Goal: Check status: Check status

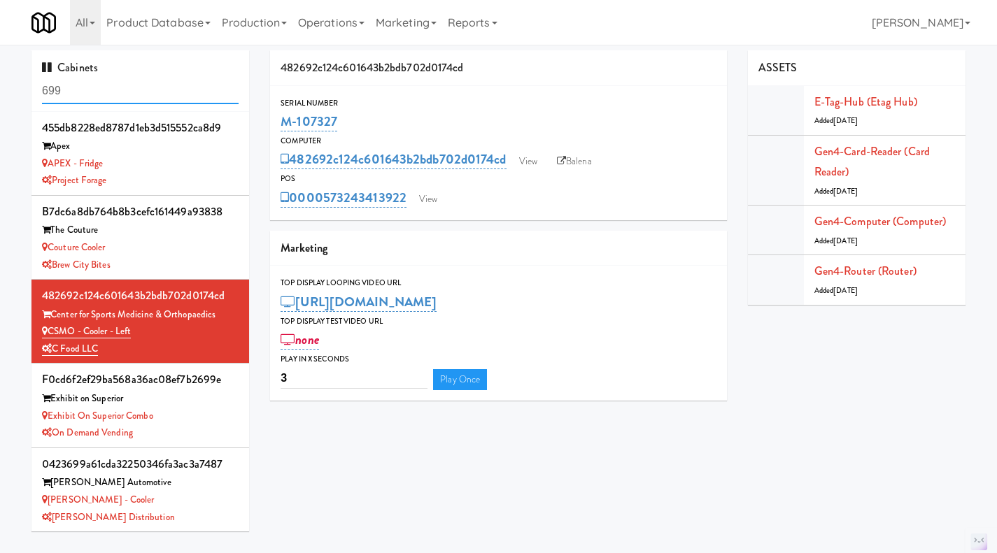
click at [125, 86] on input "699" at bounding box center [140, 91] width 197 height 26
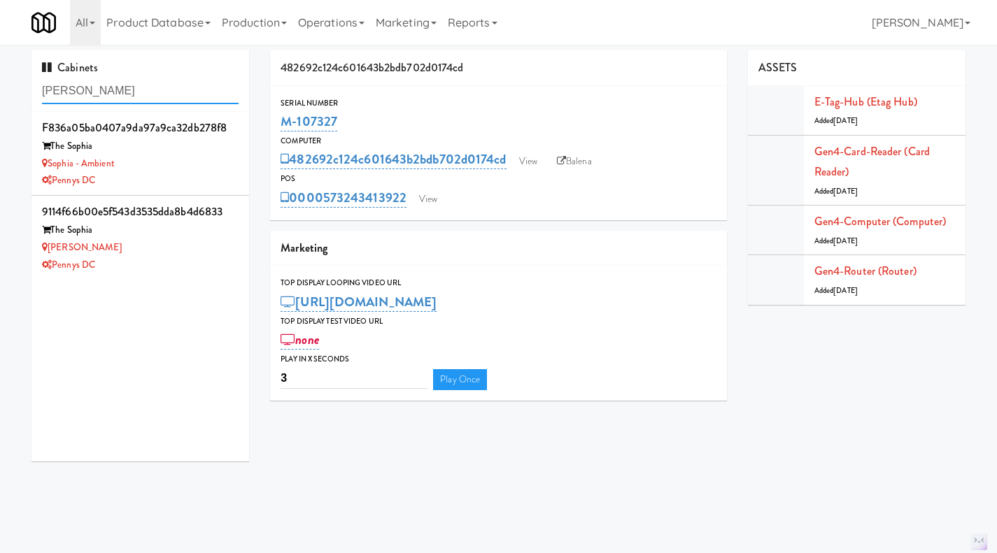
type input "[PERSON_NAME]"
click at [159, 267] on div "Pennys DC" at bounding box center [140, 265] width 197 height 17
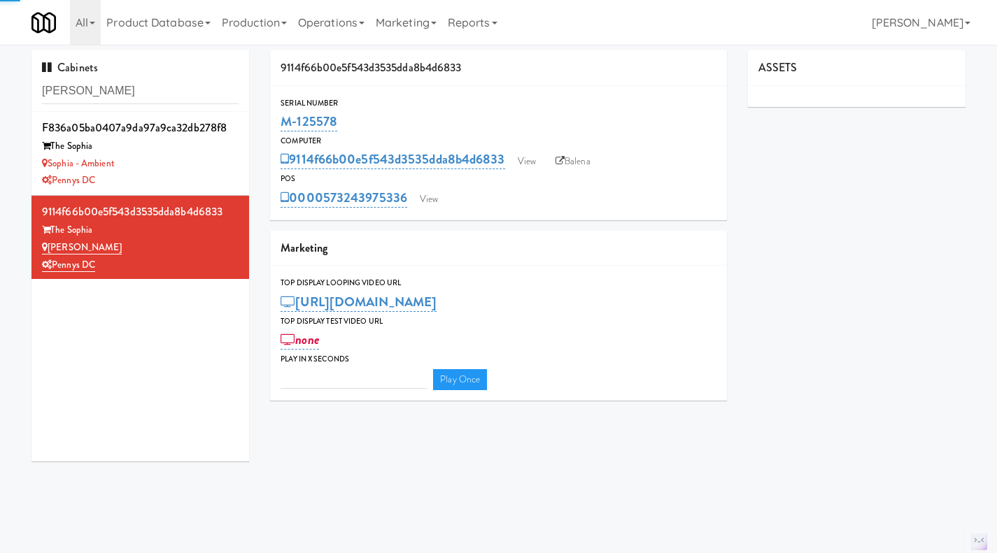
type input "3"
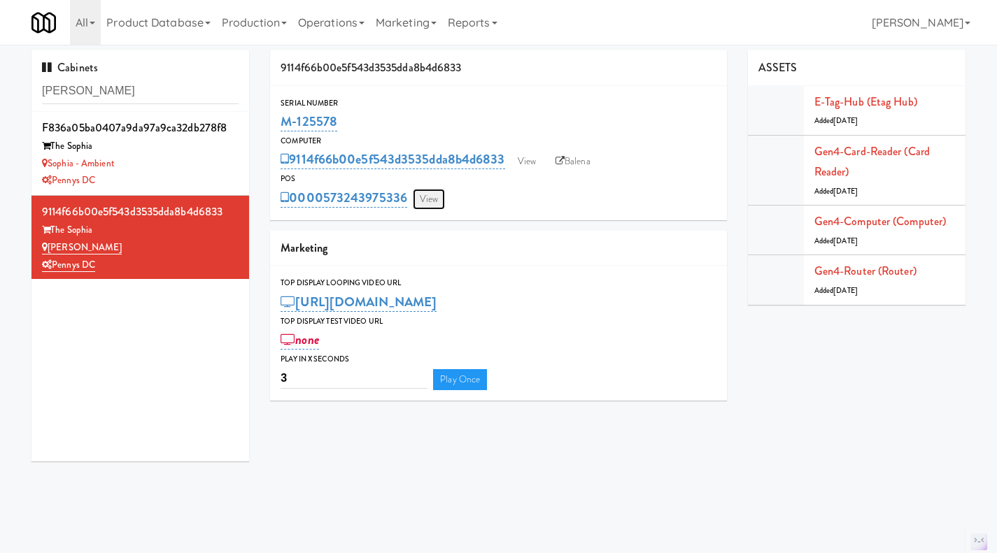
click at [434, 197] on link "View" at bounding box center [429, 199] width 32 height 21
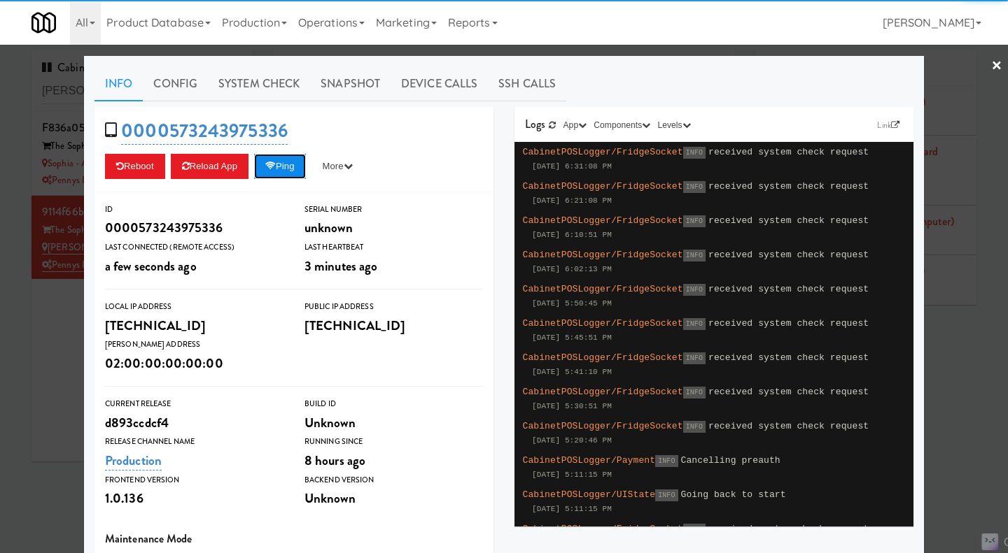
click at [291, 174] on button "Ping" at bounding box center [280, 166] width 52 height 25
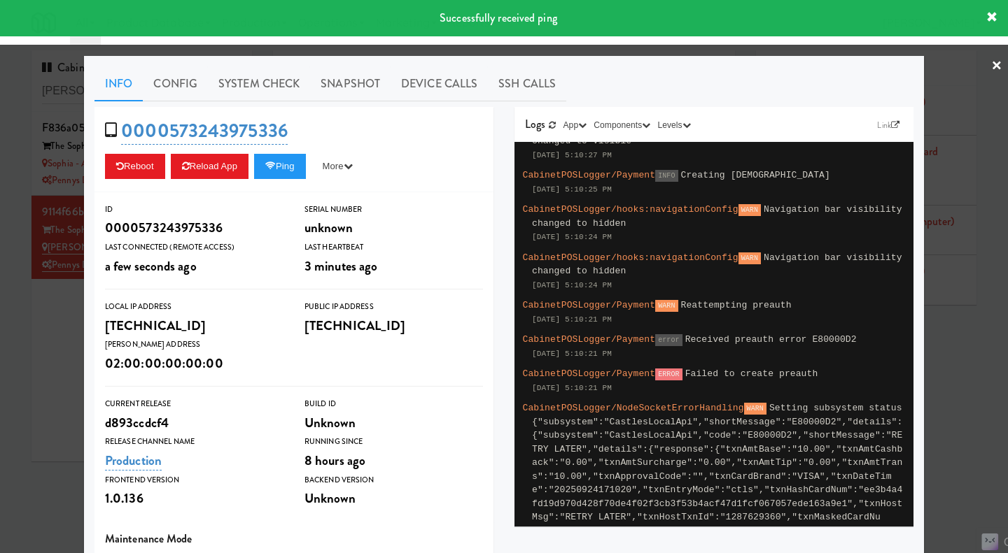
scroll to position [979, 0]
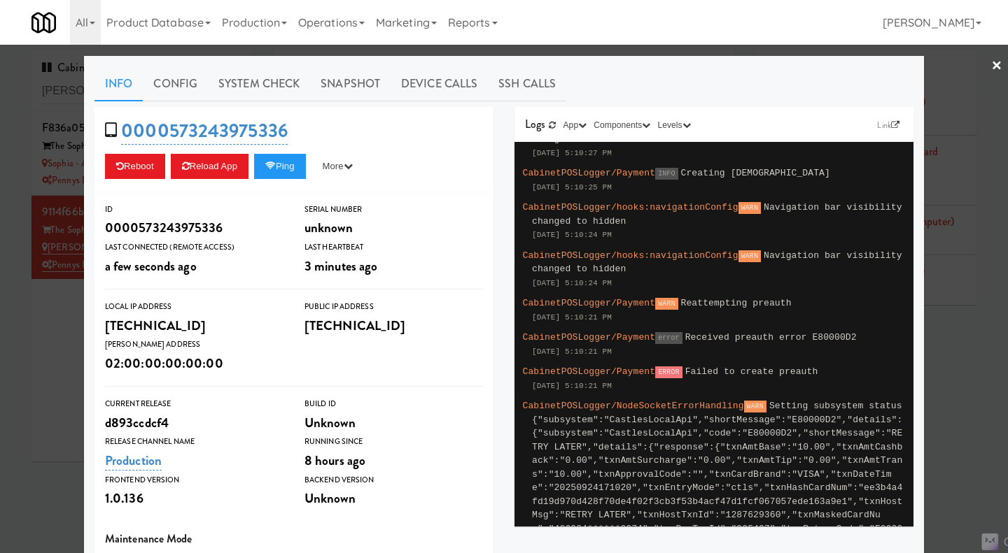
click at [810, 332] on span "Received preauth error E80000D2" at bounding box center [770, 337] width 171 height 10
copy span "E80000D2"
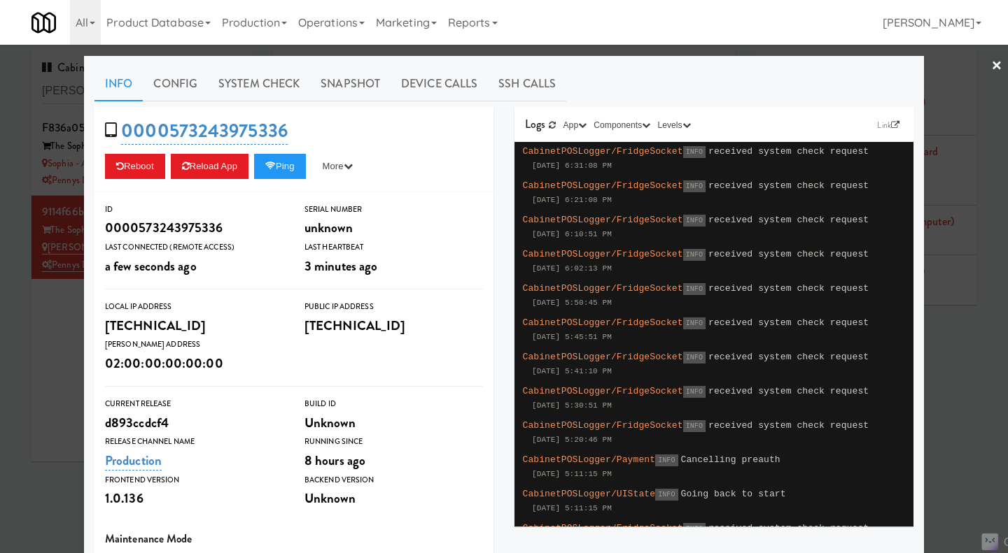
scroll to position [0, 0]
click at [946, 418] on div at bounding box center [504, 276] width 1008 height 553
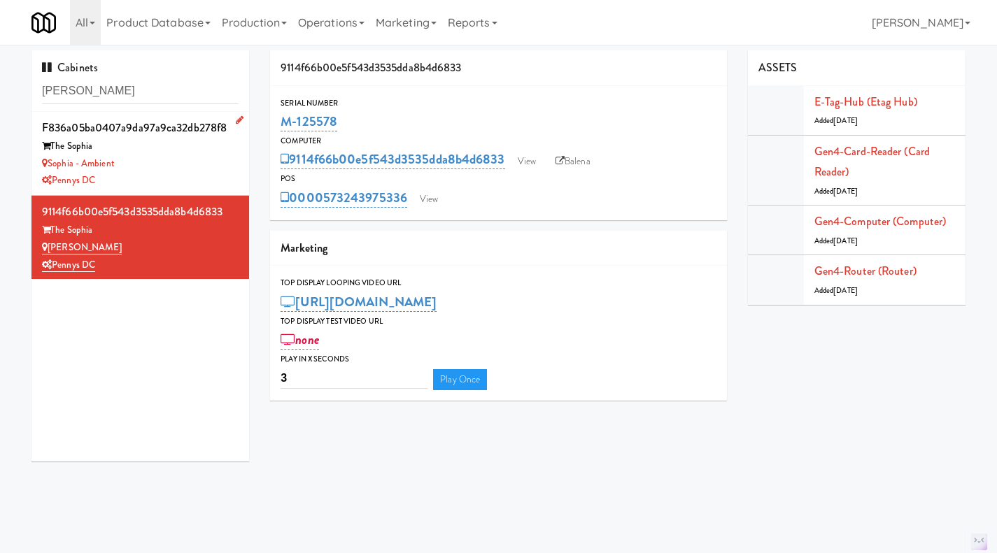
click at [204, 163] on div "Sophia - Ambient" at bounding box center [140, 163] width 197 height 17
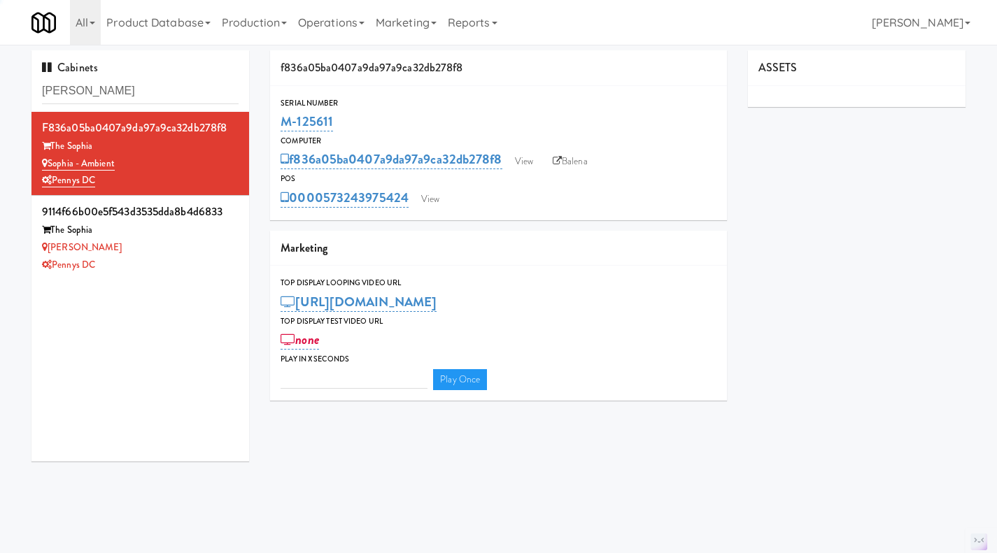
type input "3"
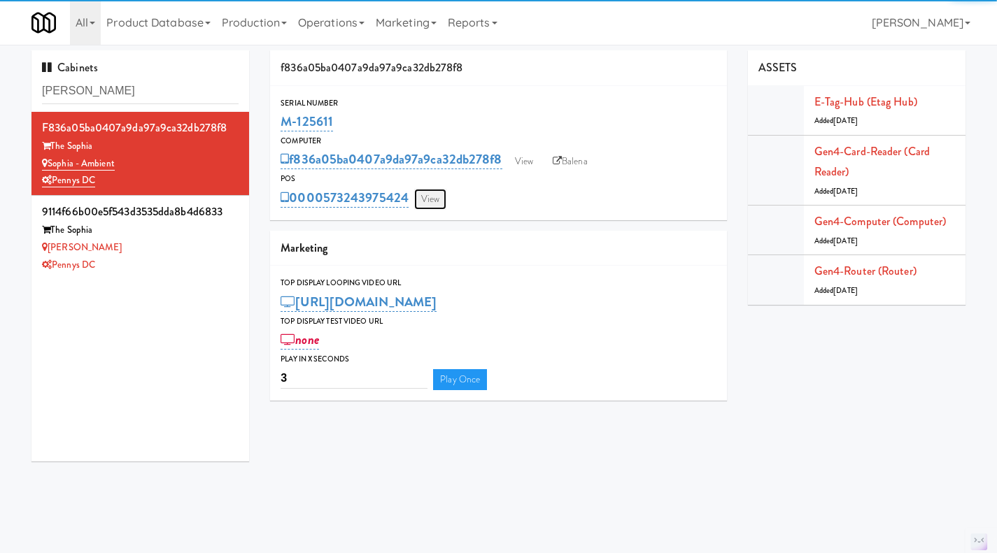
click at [437, 196] on link "View" at bounding box center [430, 199] width 32 height 21
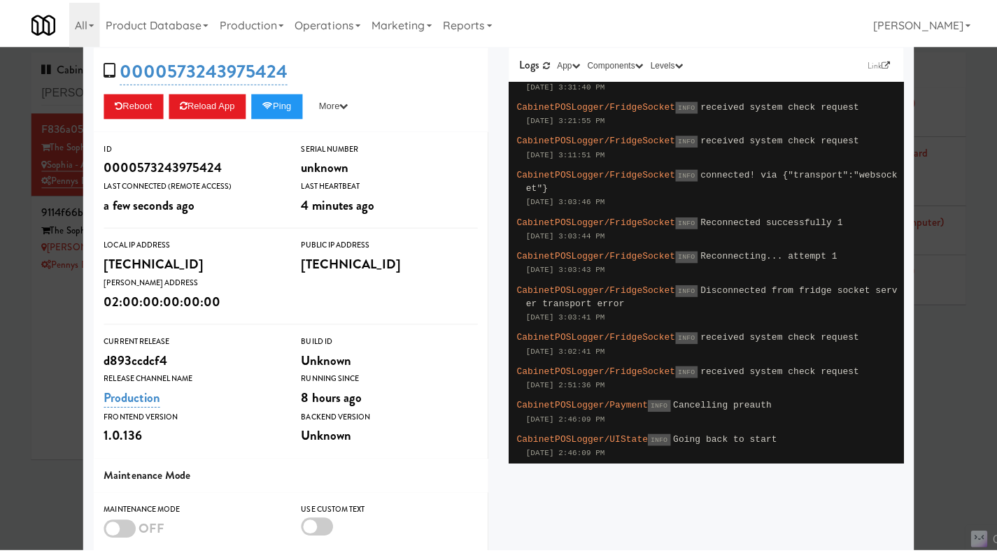
scroll to position [62, 0]
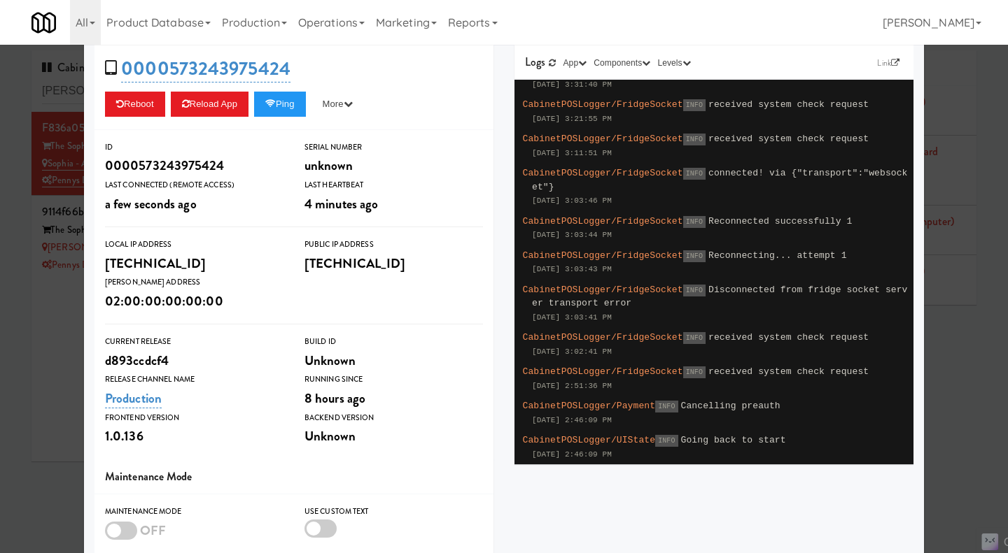
click at [939, 346] on div at bounding box center [504, 276] width 1008 height 553
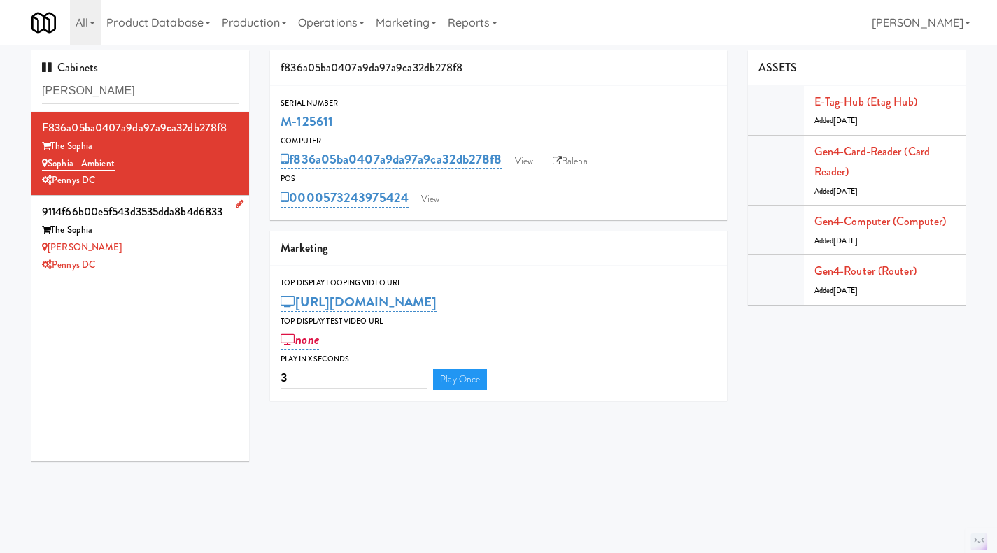
click at [190, 258] on div "Pennys DC" at bounding box center [140, 265] width 197 height 17
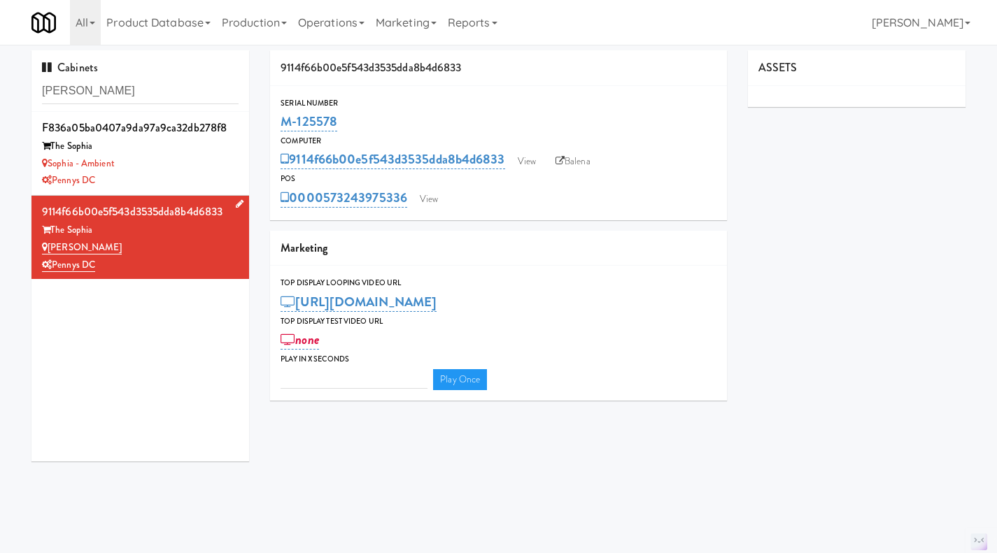
type input "3"
